Goal: Find specific page/section: Find specific page/section

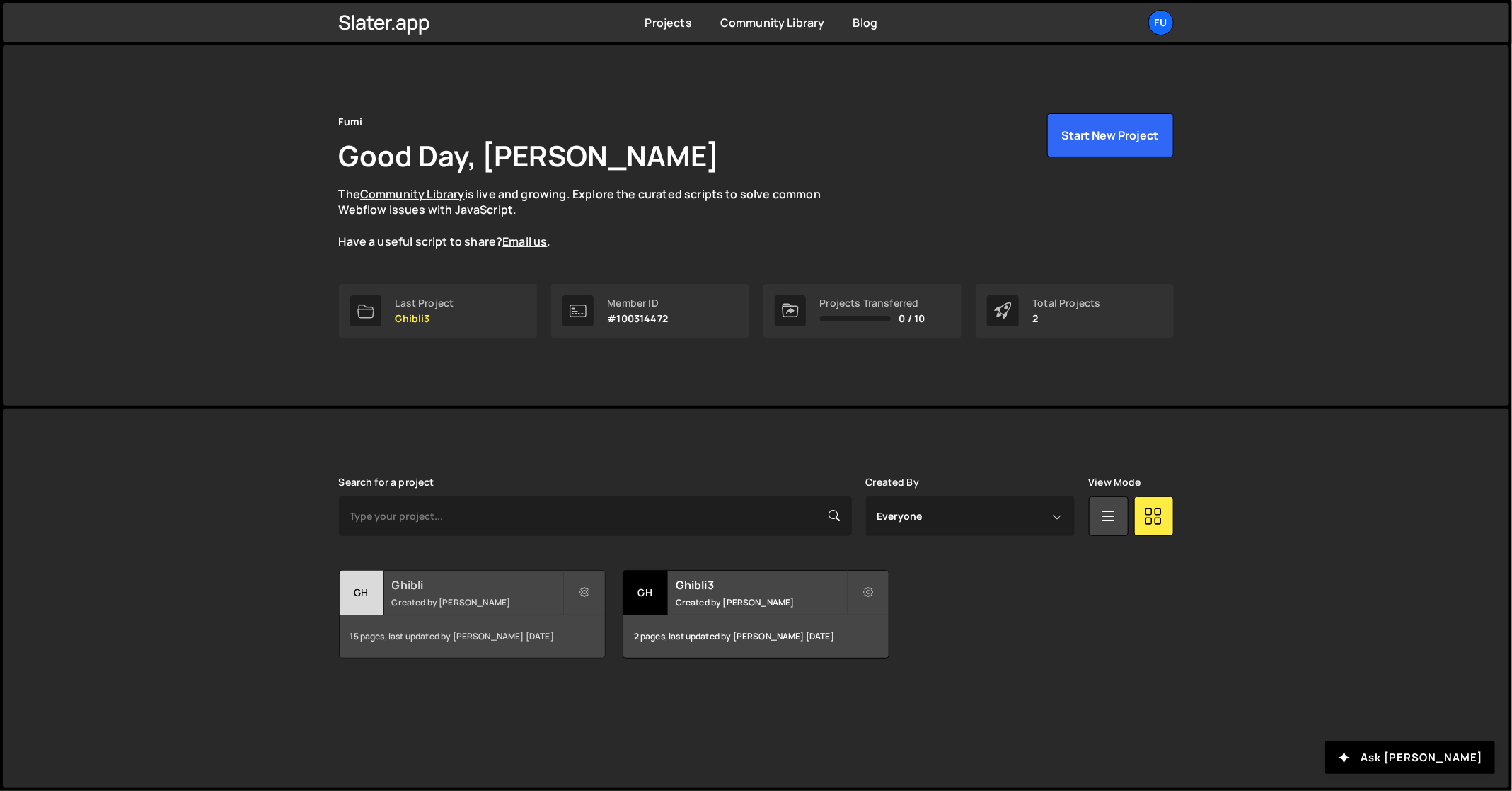
click at [339, 607] on div "Gh" at bounding box center [361, 592] width 45 height 45
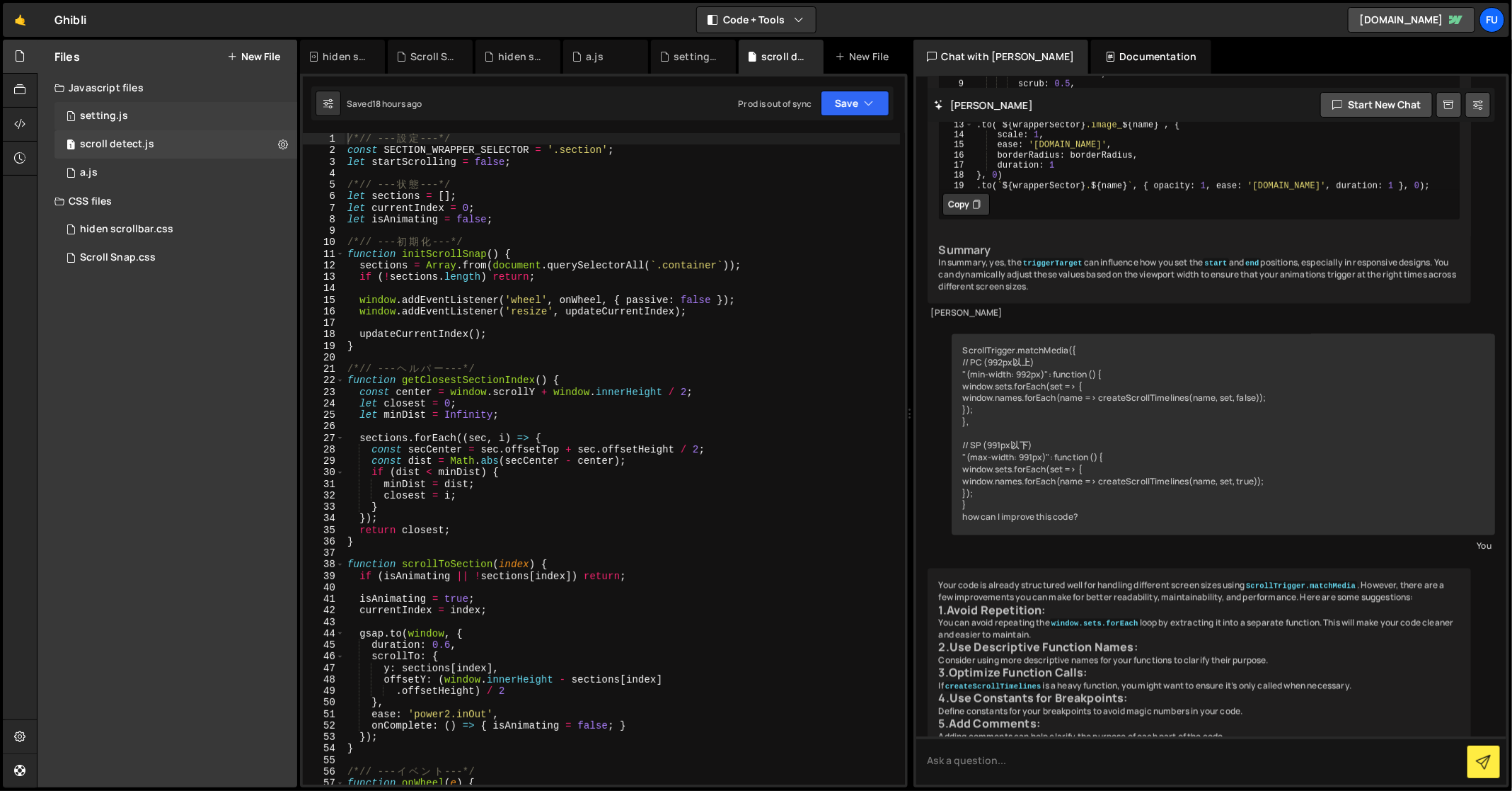
click at [173, 109] on div "1 setting.js 0" at bounding box center [176, 116] width 242 height 29
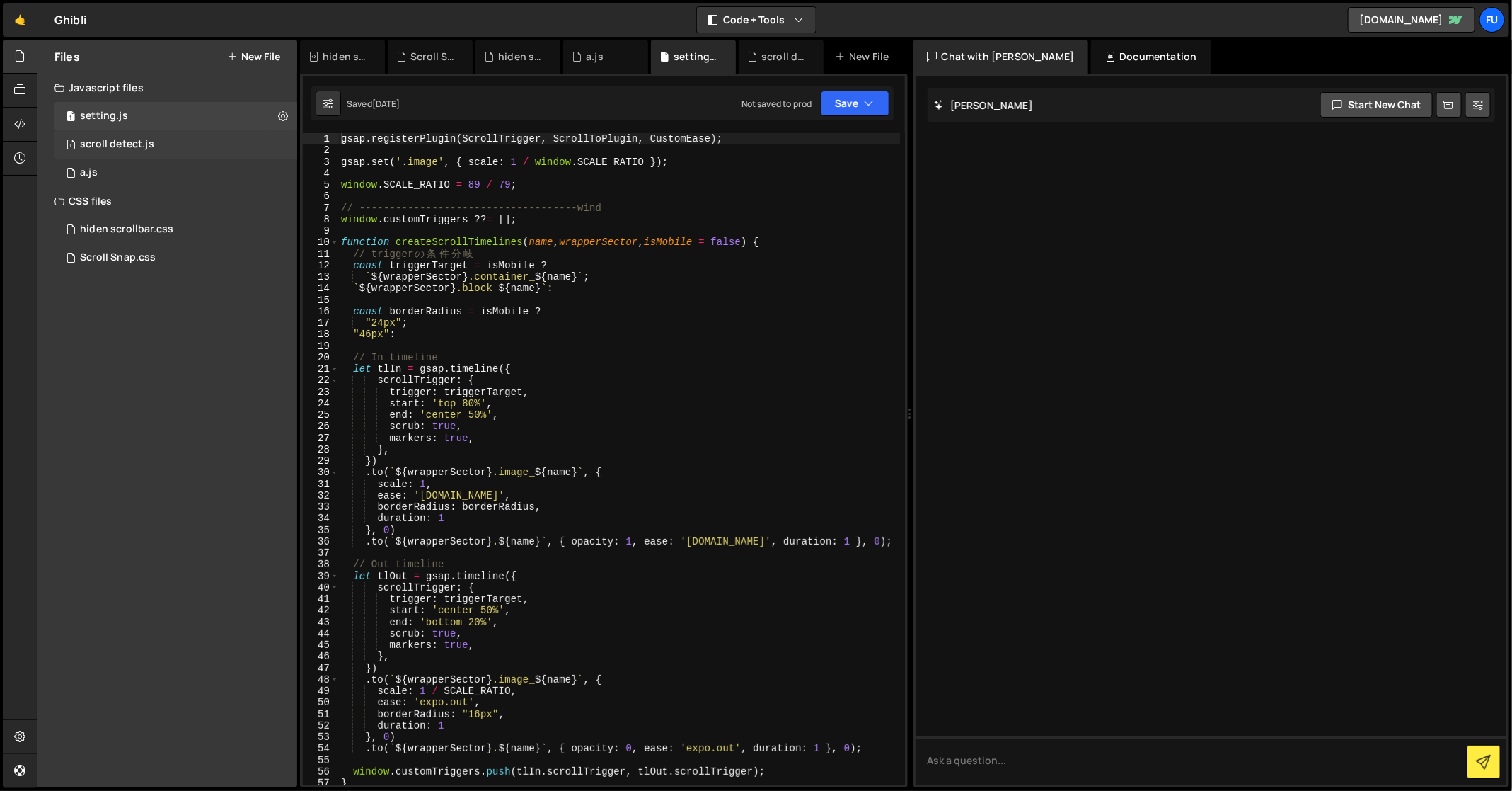
click at [170, 148] on div "1 scroll detect.js 0" at bounding box center [176, 145] width 242 height 29
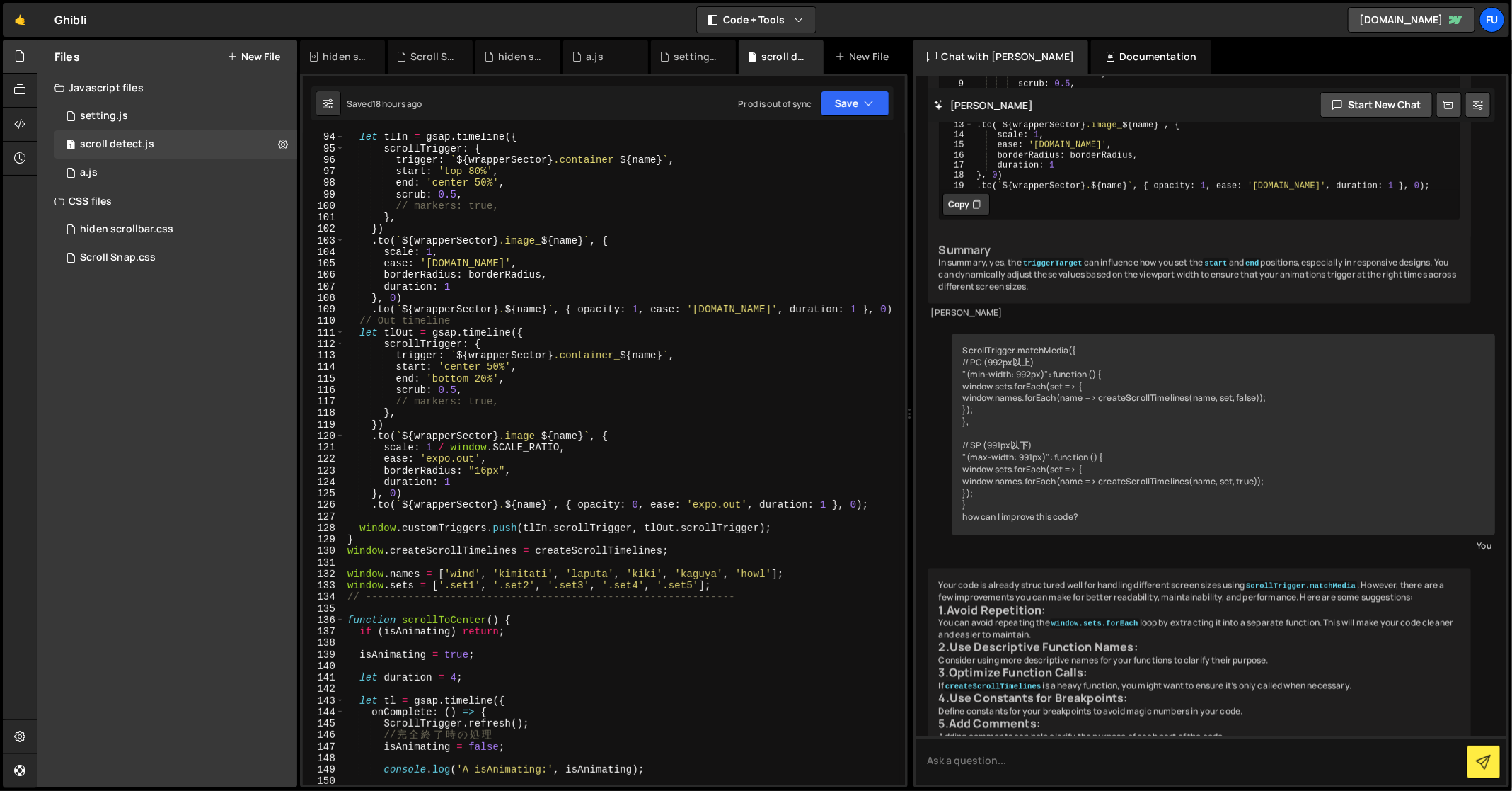
scroll to position [1098, 0]
